Goal: Task Accomplishment & Management: Manage account settings

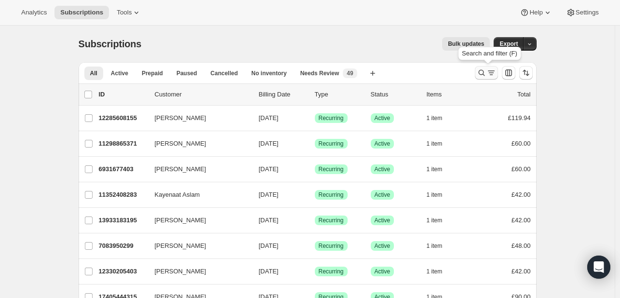
click at [480, 73] on icon "Search and filter results" at bounding box center [482, 73] width 10 height 10
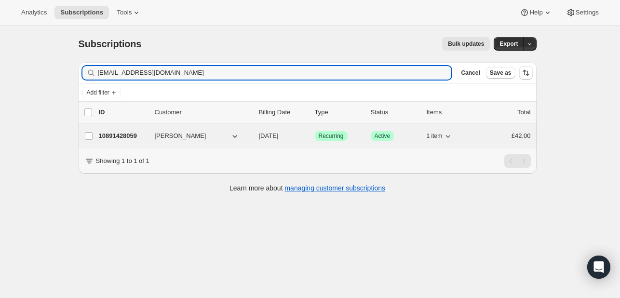
type input "[EMAIL_ADDRESS][DOMAIN_NAME]"
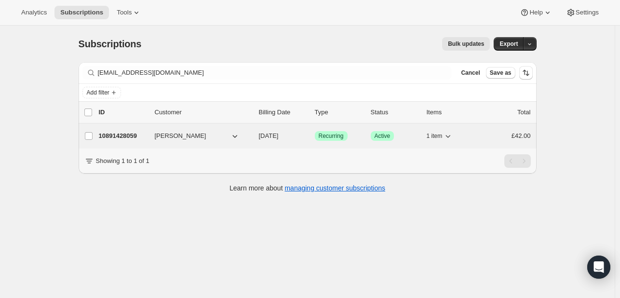
click at [126, 134] on p "10891428059" at bounding box center [123, 136] width 48 height 10
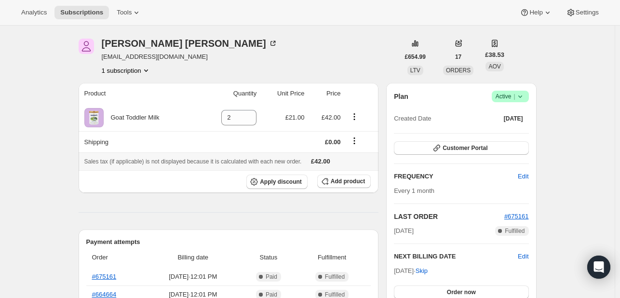
scroll to position [48, 0]
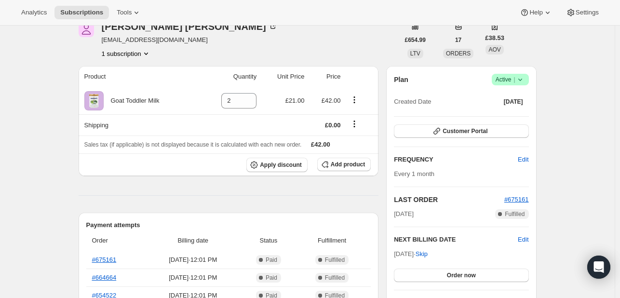
click at [525, 77] on icon at bounding box center [520, 80] width 10 height 10
click at [513, 118] on span "Cancel subscription" at bounding box center [513, 114] width 54 height 7
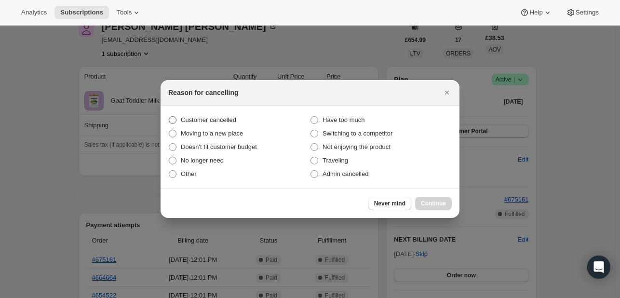
click at [181, 120] on span "Customer cancelled" at bounding box center [208, 119] width 55 height 7
click at [169, 117] on input "Customer cancelled" at bounding box center [169, 116] width 0 height 0
radio input "true"
click at [433, 203] on span "Continue" at bounding box center [433, 204] width 25 height 8
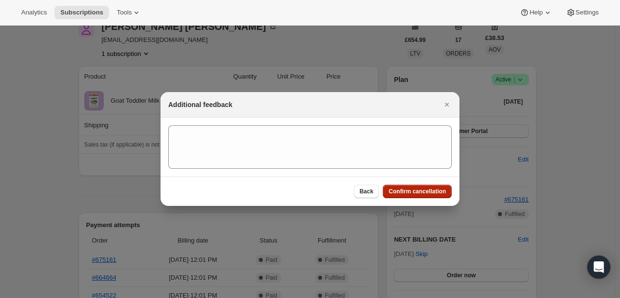
click at [426, 193] on span "Confirm cancellation" at bounding box center [416, 191] width 57 height 8
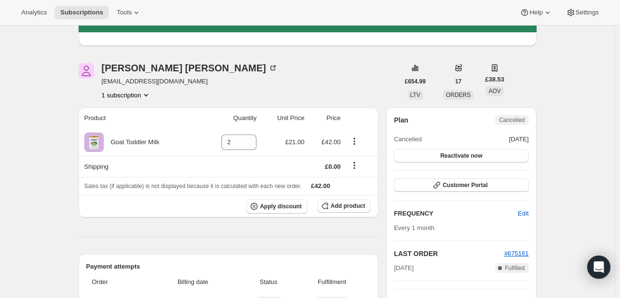
scroll to position [0, 0]
